Goal: Information Seeking & Learning: Learn about a topic

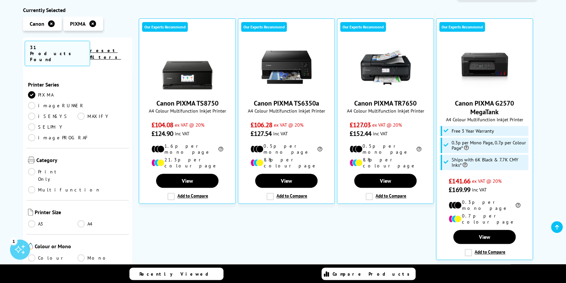
scroll to position [133, 0]
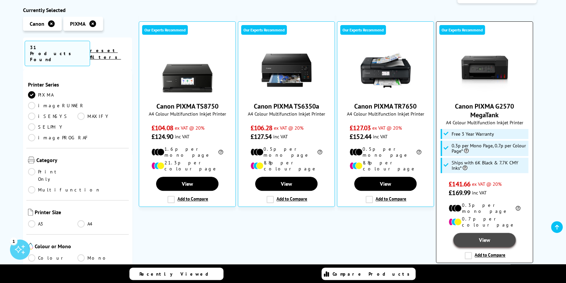
click at [484, 233] on link "View" at bounding box center [484, 240] width 62 height 14
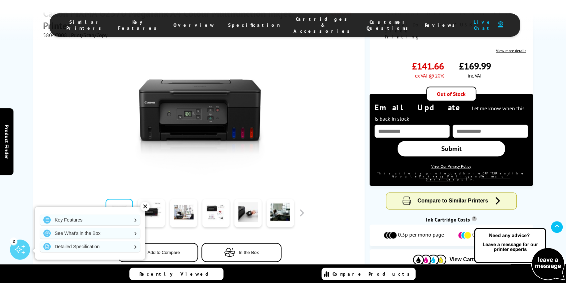
scroll to position [200, 0]
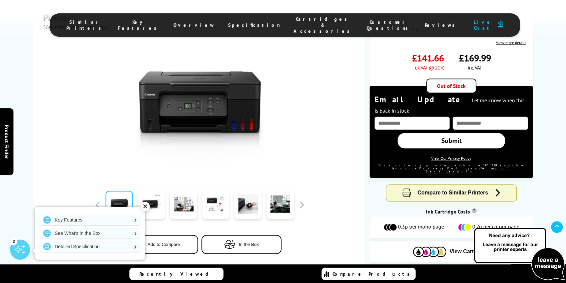
click at [146, 207] on div "✕" at bounding box center [144, 206] width 9 height 9
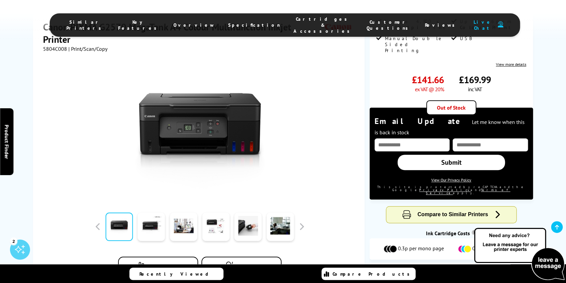
scroll to position [155, 0]
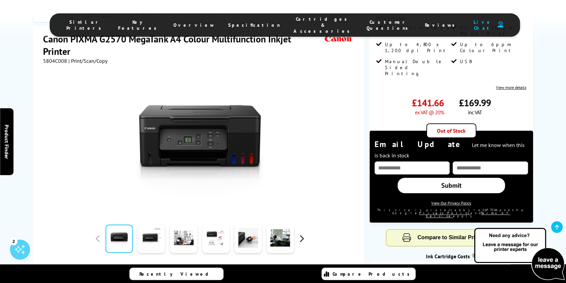
click at [302, 233] on button "button" at bounding box center [302, 238] width 10 height 10
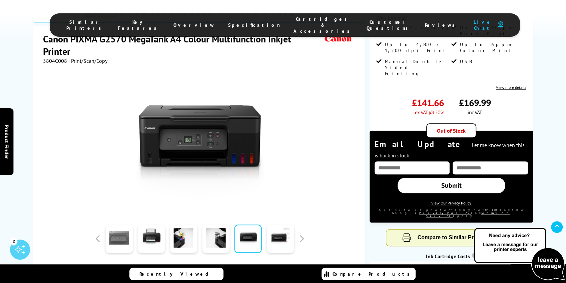
click at [120, 224] on link at bounding box center [118, 238] width 27 height 28
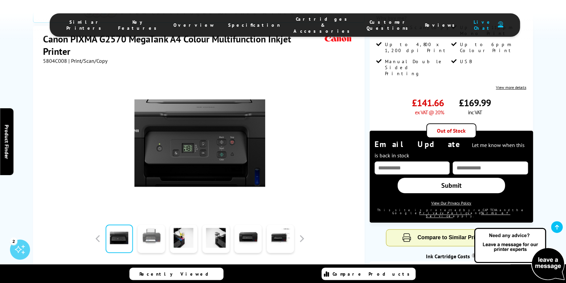
click at [160, 224] on link at bounding box center [151, 238] width 27 height 28
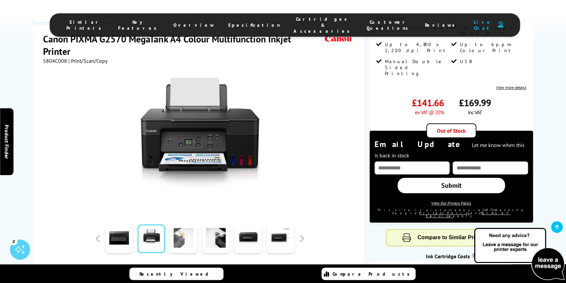
click at [182, 224] on link at bounding box center [183, 238] width 27 height 28
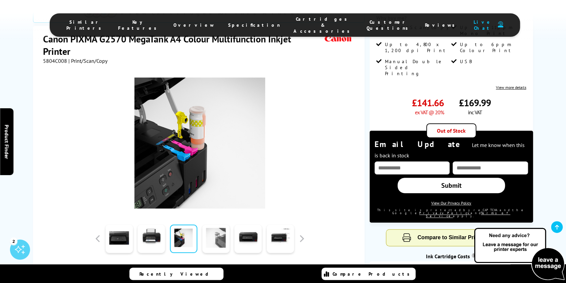
click at [215, 224] on link at bounding box center [215, 238] width 27 height 28
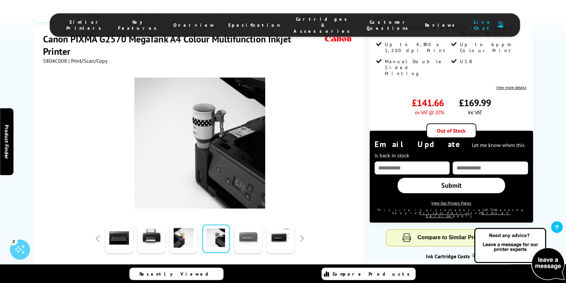
click at [248, 224] on link at bounding box center [248, 238] width 27 height 28
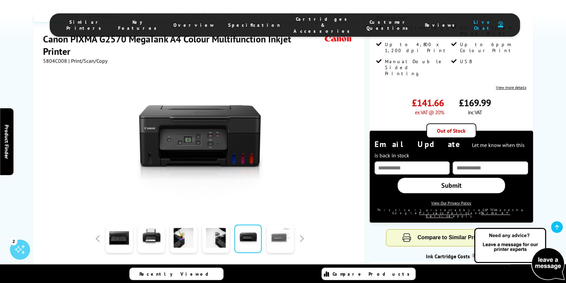
click at [283, 224] on link at bounding box center [280, 238] width 27 height 28
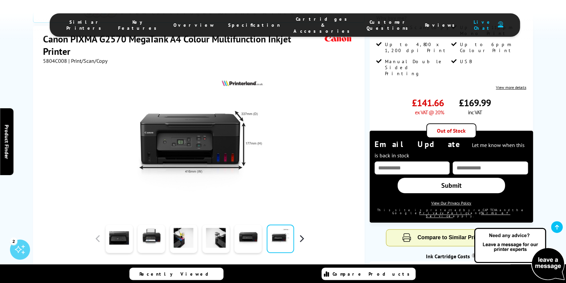
click at [303, 233] on button "button" at bounding box center [302, 238] width 10 height 10
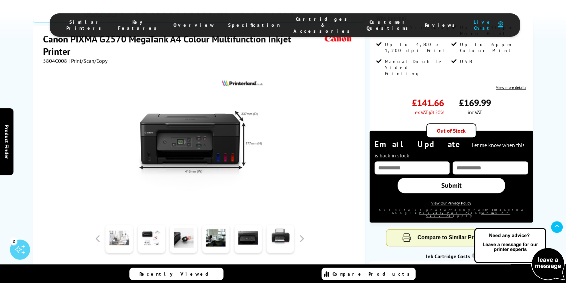
click at [118, 224] on link at bounding box center [118, 238] width 27 height 28
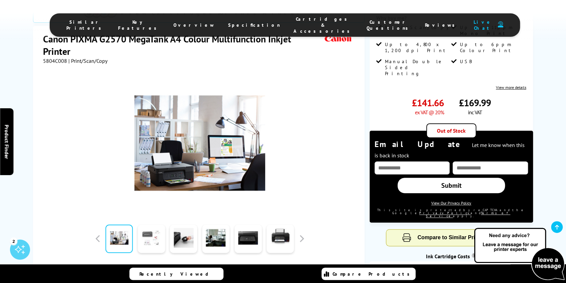
click at [152, 224] on link at bounding box center [151, 238] width 27 height 28
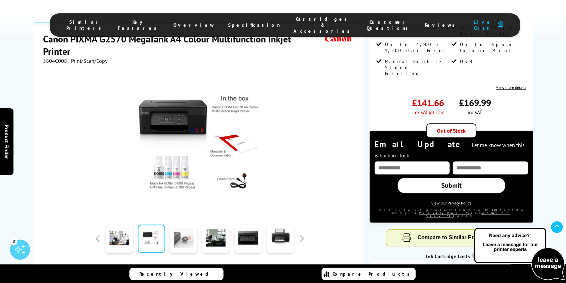
click at [184, 224] on link at bounding box center [183, 238] width 27 height 28
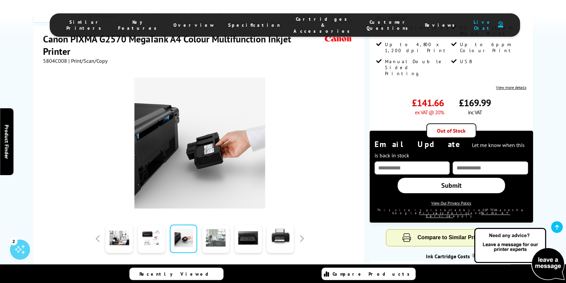
click at [213, 224] on link at bounding box center [215, 238] width 27 height 28
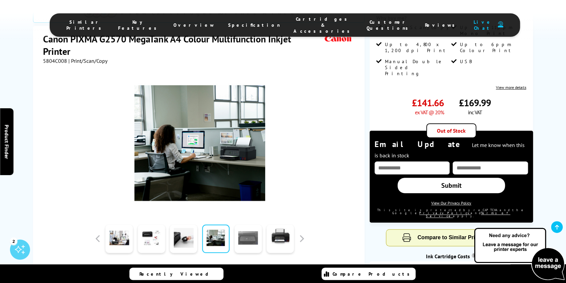
click at [246, 224] on link at bounding box center [248, 238] width 27 height 28
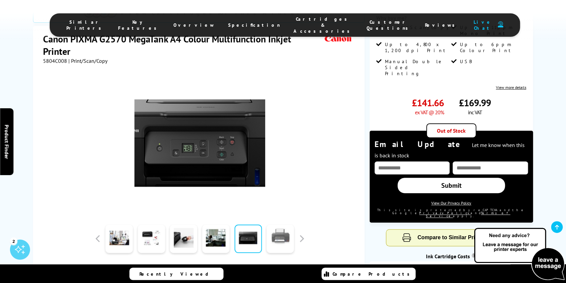
click at [291, 224] on link at bounding box center [280, 238] width 27 height 28
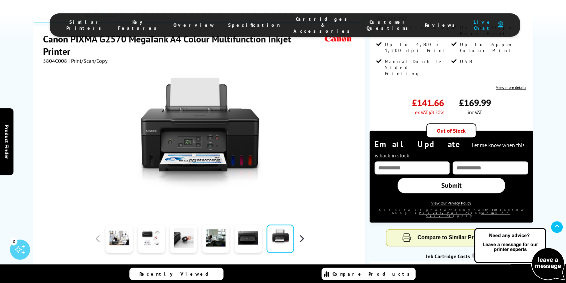
click at [303, 233] on button "button" at bounding box center [302, 238] width 10 height 10
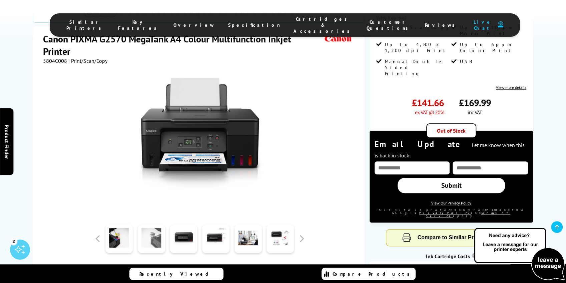
click at [151, 224] on link at bounding box center [151, 238] width 27 height 28
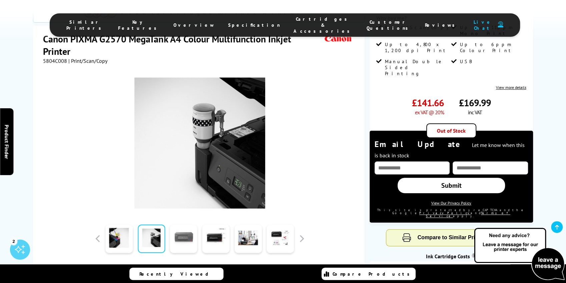
click at [183, 224] on link at bounding box center [183, 238] width 27 height 28
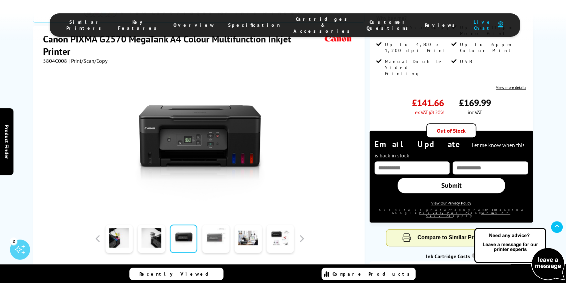
click at [217, 224] on link at bounding box center [215, 238] width 27 height 28
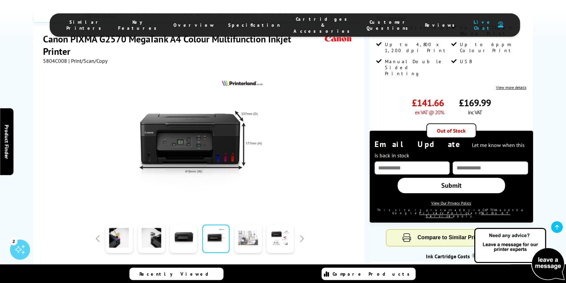
click at [242, 224] on link at bounding box center [248, 238] width 27 height 28
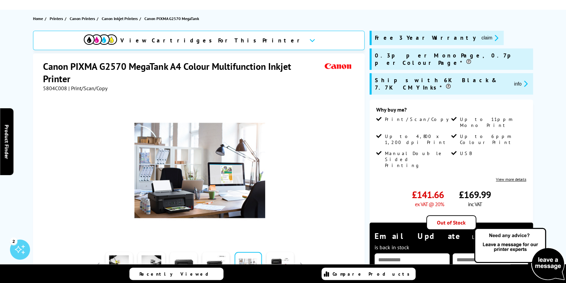
scroll to position [22, 0]
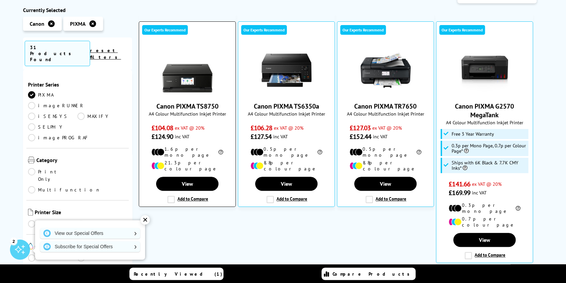
click at [190, 88] on img at bounding box center [187, 70] width 50 height 50
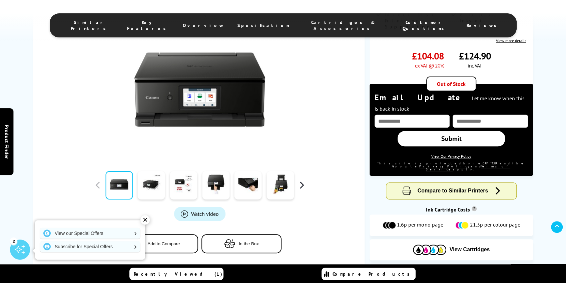
click at [302, 184] on button "button" at bounding box center [302, 185] width 10 height 10
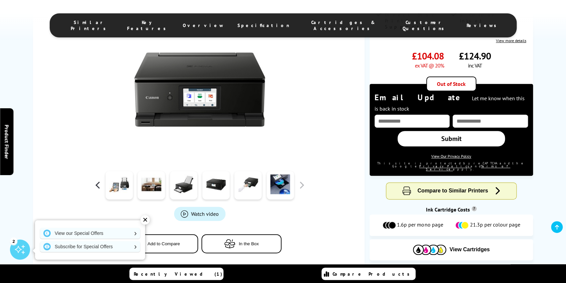
click at [95, 186] on button "button" at bounding box center [98, 185] width 10 height 10
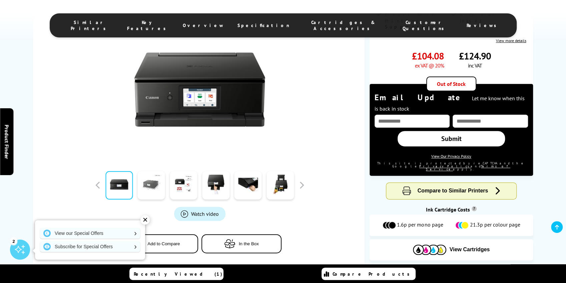
click at [155, 186] on link at bounding box center [151, 185] width 27 height 28
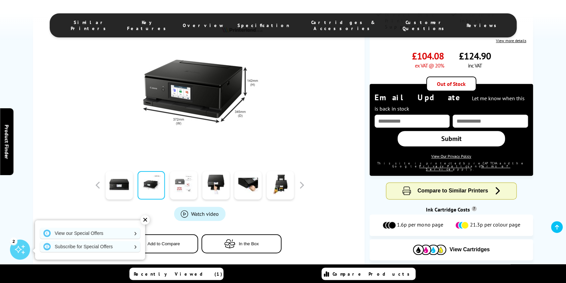
click at [188, 189] on link at bounding box center [183, 185] width 27 height 28
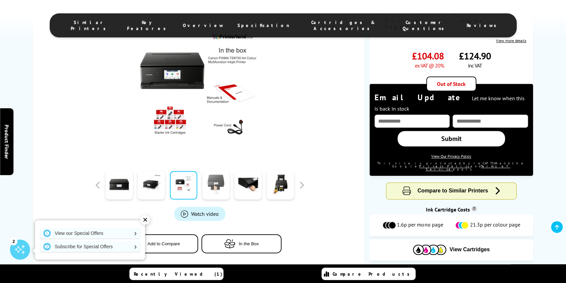
click at [214, 187] on link at bounding box center [215, 185] width 27 height 28
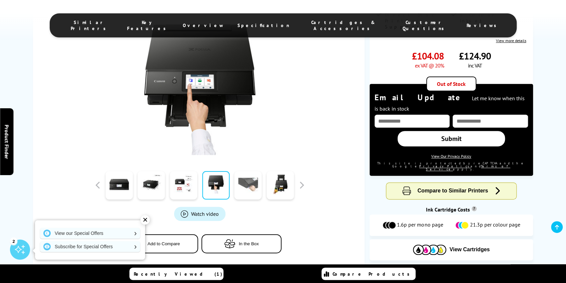
click at [244, 187] on link at bounding box center [248, 185] width 27 height 28
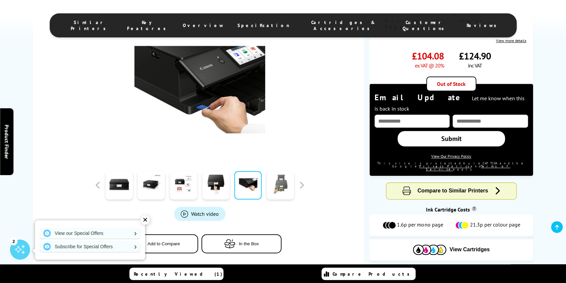
click at [284, 189] on link at bounding box center [280, 185] width 27 height 28
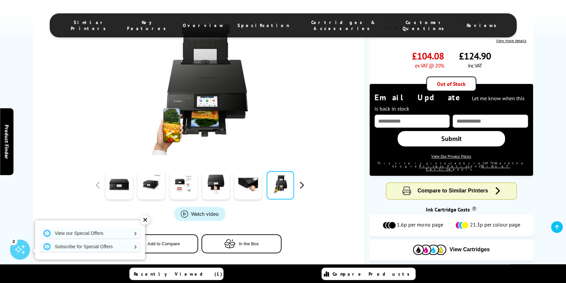
click at [304, 184] on button "button" at bounding box center [302, 185] width 10 height 10
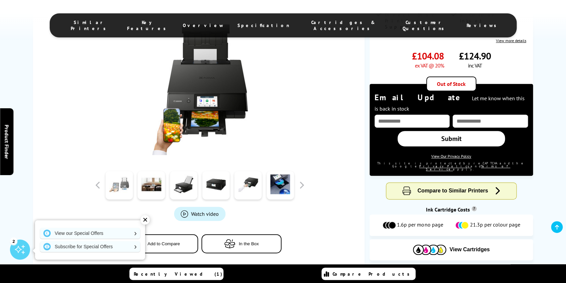
click at [120, 189] on link at bounding box center [118, 185] width 27 height 28
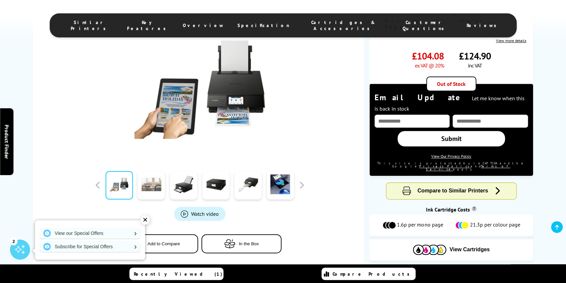
click at [156, 189] on link at bounding box center [151, 185] width 27 height 28
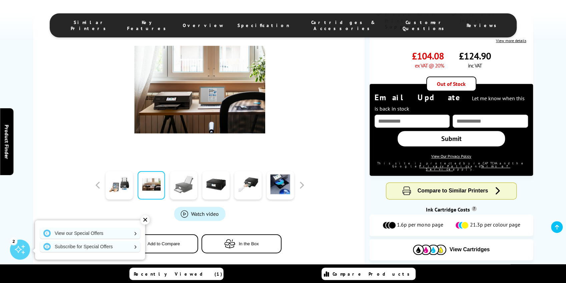
click at [183, 189] on link at bounding box center [183, 185] width 27 height 28
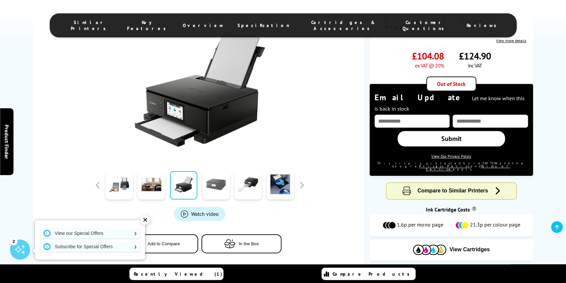
click at [214, 189] on link at bounding box center [215, 185] width 27 height 28
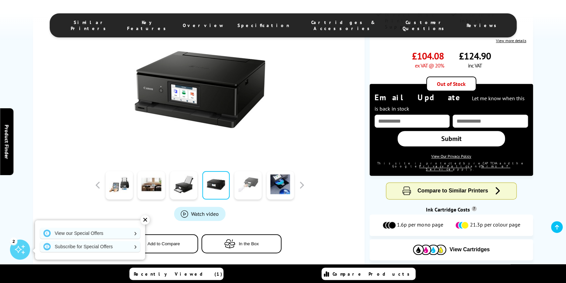
click at [244, 188] on link at bounding box center [248, 185] width 27 height 28
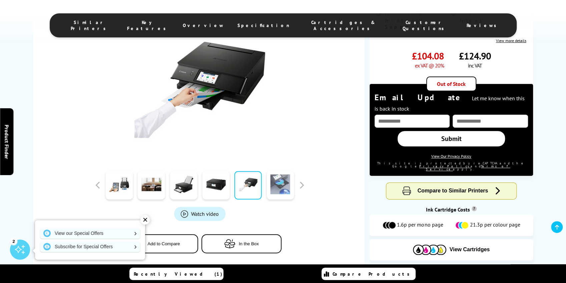
click at [280, 189] on link at bounding box center [280, 185] width 27 height 28
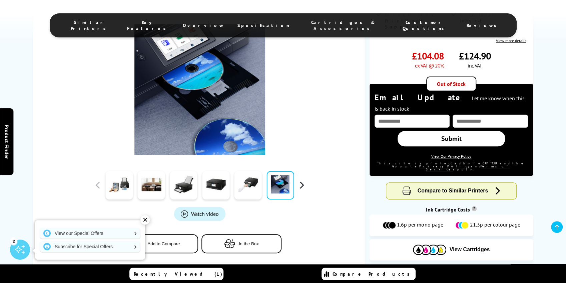
click at [302, 183] on button "button" at bounding box center [302, 185] width 10 height 10
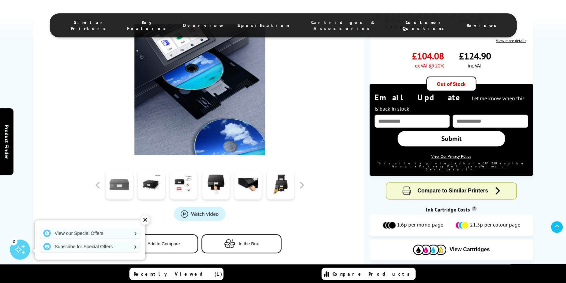
click at [122, 193] on link at bounding box center [118, 185] width 27 height 28
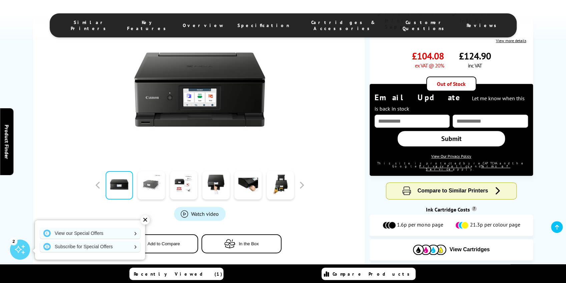
click at [157, 188] on link at bounding box center [151, 185] width 27 height 28
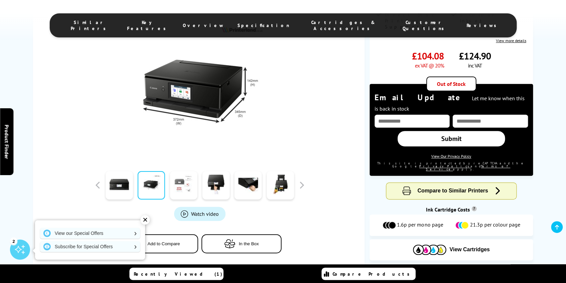
click at [179, 187] on link at bounding box center [183, 185] width 27 height 28
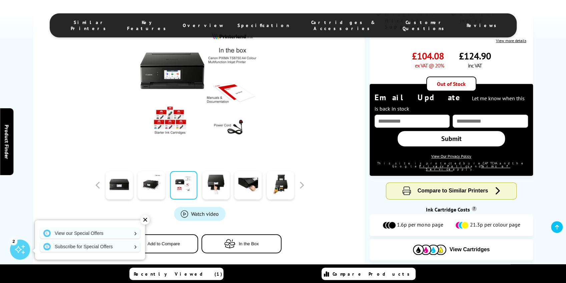
click at [203, 215] on span "Watch video" at bounding box center [205, 213] width 28 height 7
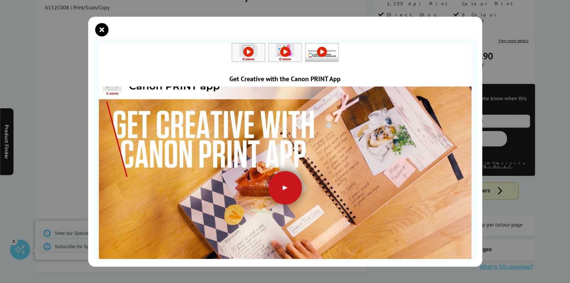
click at [281, 186] on div at bounding box center [284, 187] width 33 height 33
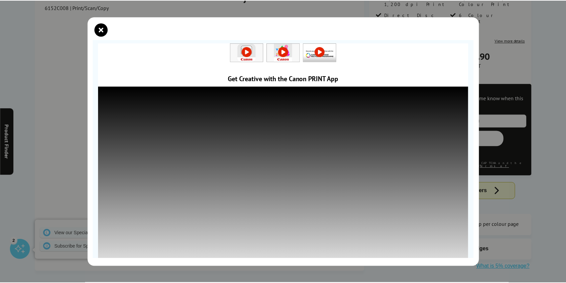
scroll to position [42, 0]
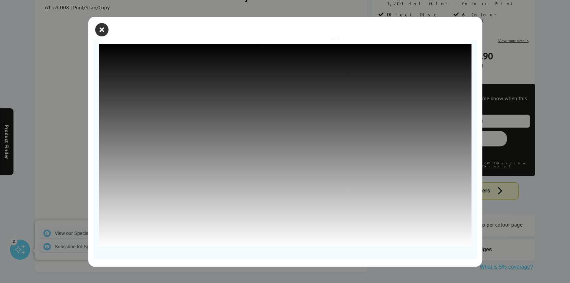
click at [99, 29] on icon "close modal" at bounding box center [101, 29] width 13 height 13
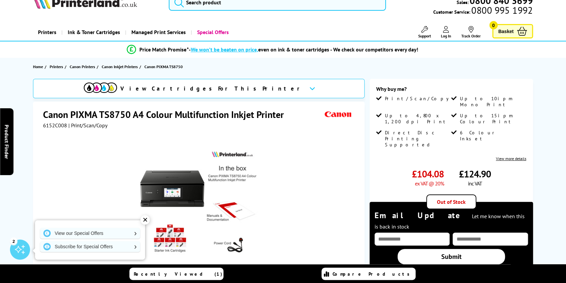
scroll to position [0, 0]
